Goal: Task Accomplishment & Management: Manage account settings

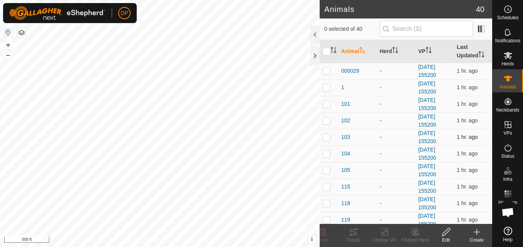
scroll to position [438, 0]
click at [353, 232] on icon at bounding box center [353, 232] width 7 height 6
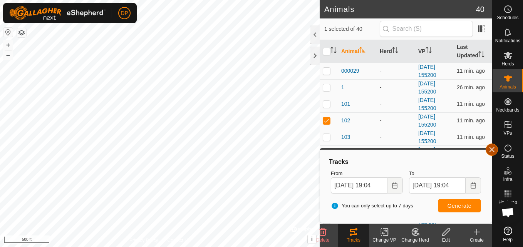
click at [491, 150] on button "button" at bounding box center [491, 150] width 12 height 12
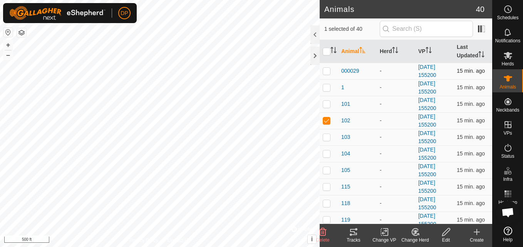
checkbox input "false"
